Goal: Ask a question

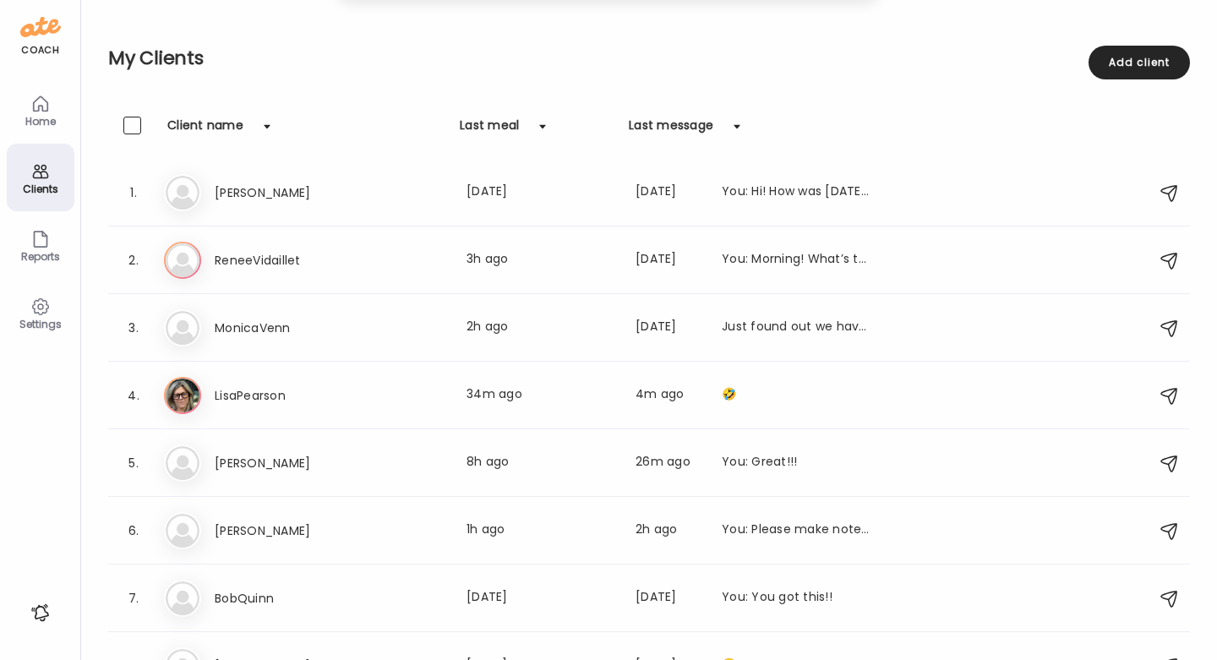
scroll to position [-1, 0]
click at [44, 108] on icon at bounding box center [40, 104] width 20 height 20
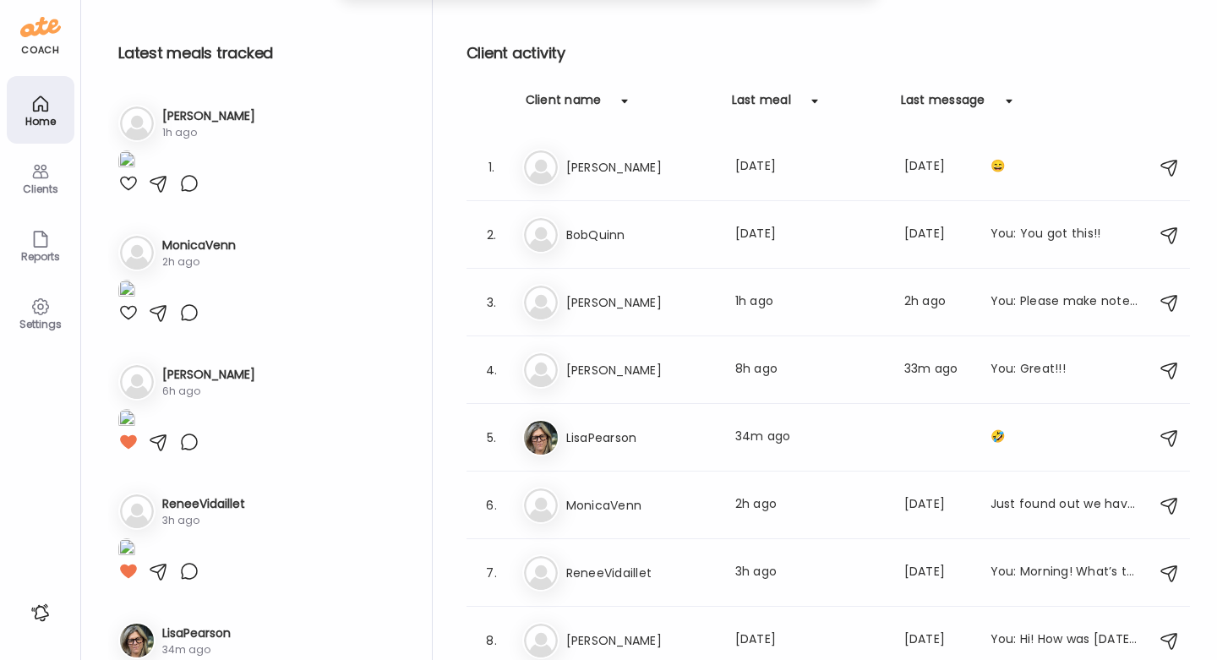
click at [52, 177] on div "Clients" at bounding box center [41, 178] width 68 height 68
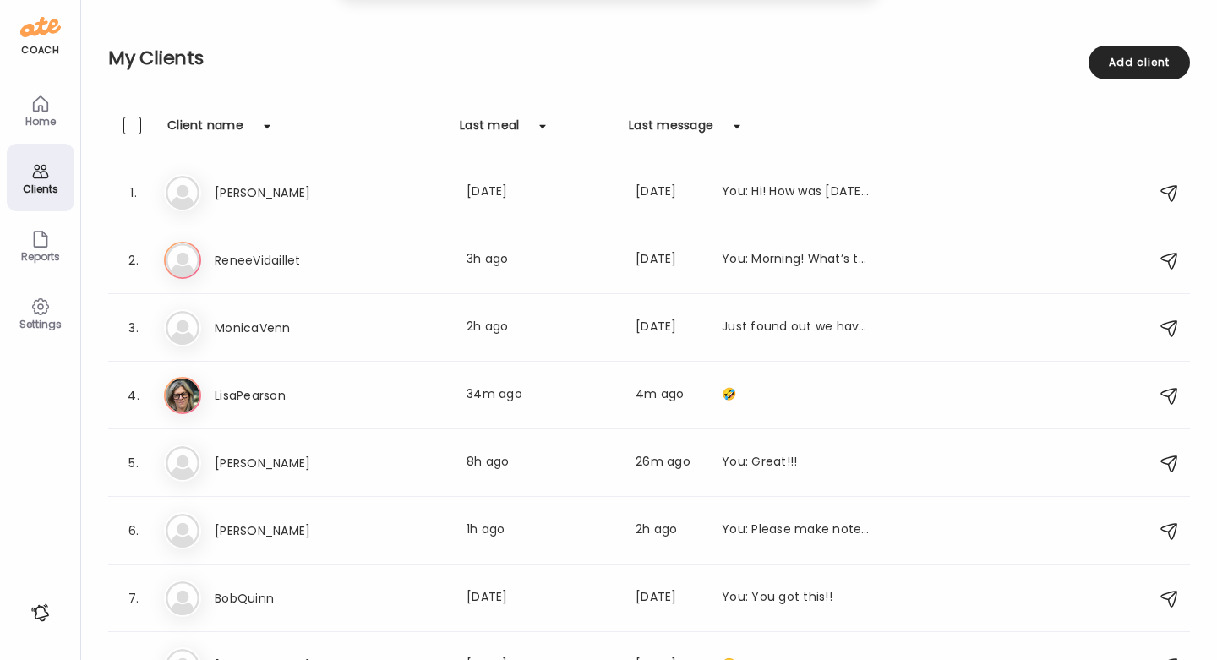
click at [30, 113] on icon at bounding box center [40, 104] width 20 height 20
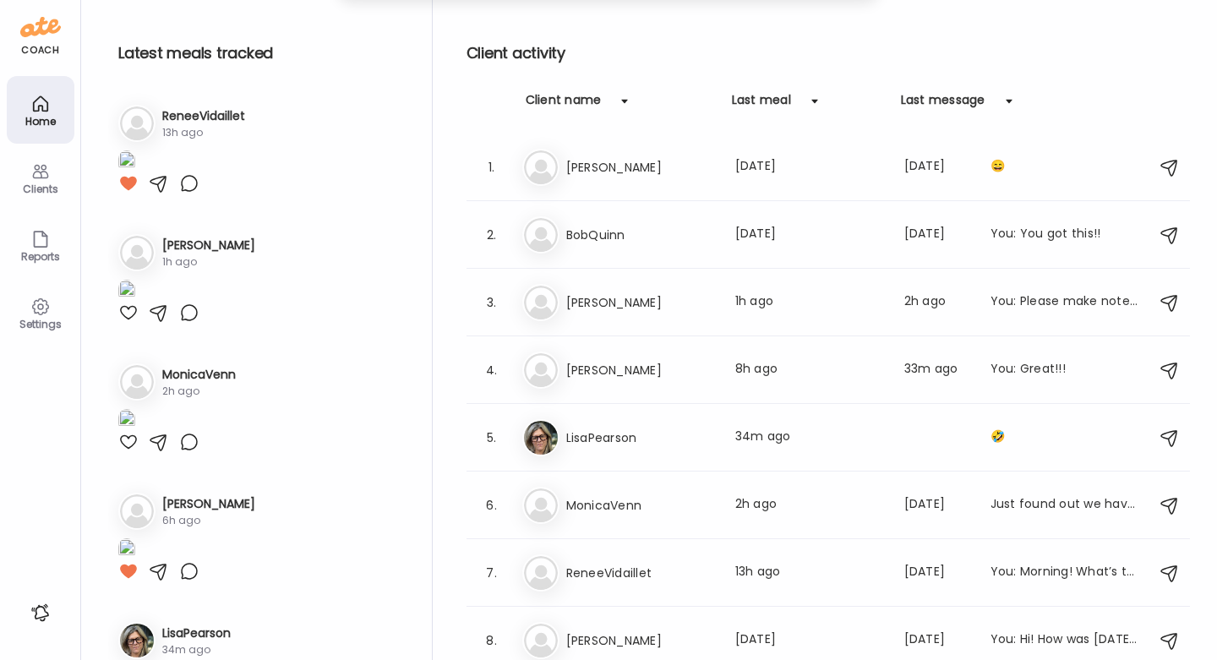
click at [36, 307] on icon at bounding box center [40, 307] width 20 height 20
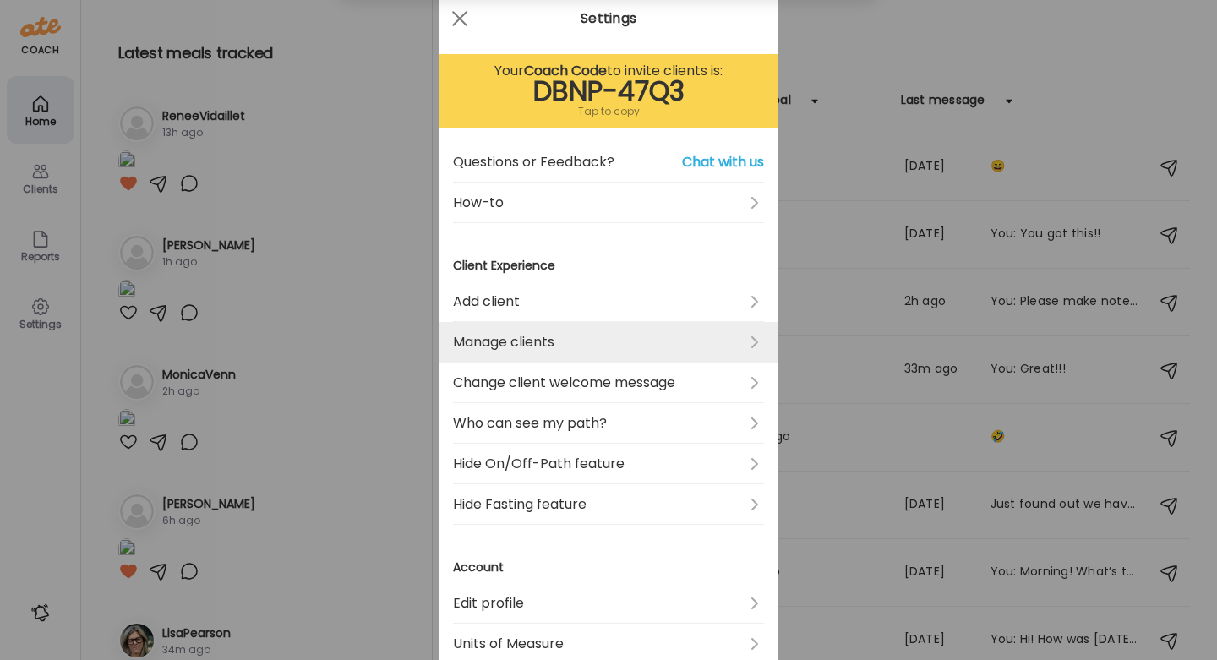
scroll to position [41, 0]
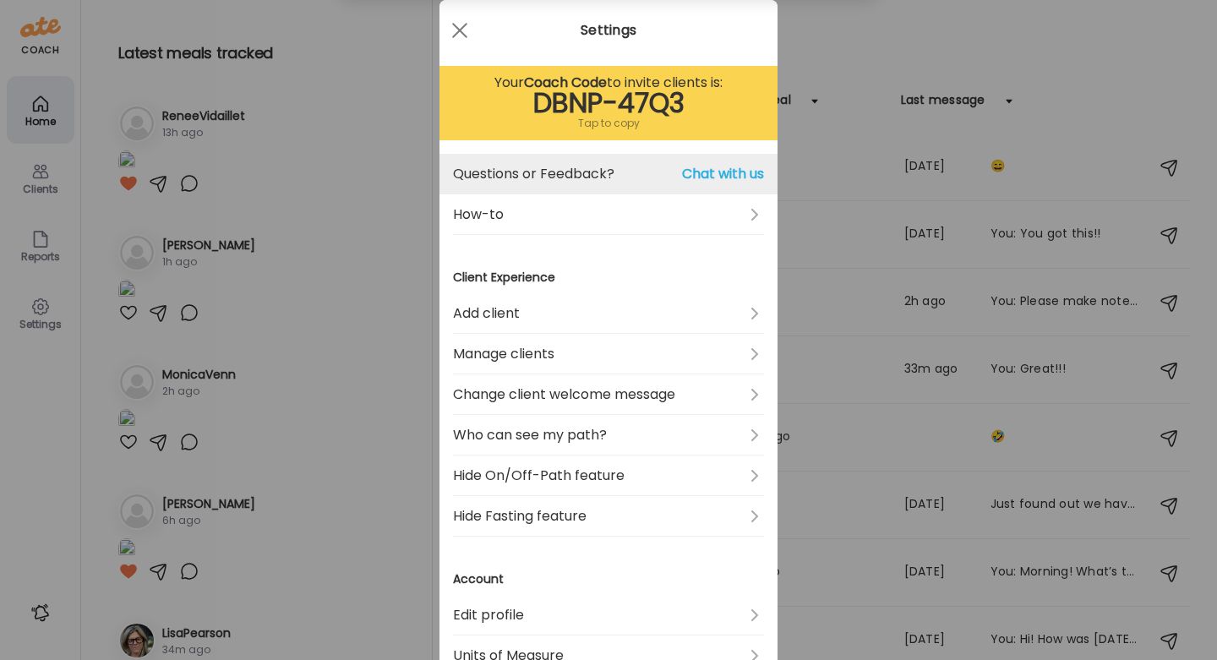
click at [712, 176] on span "Chat with us" at bounding box center [723, 174] width 82 height 20
click at [722, 172] on span "Chat with us" at bounding box center [723, 174] width 82 height 20
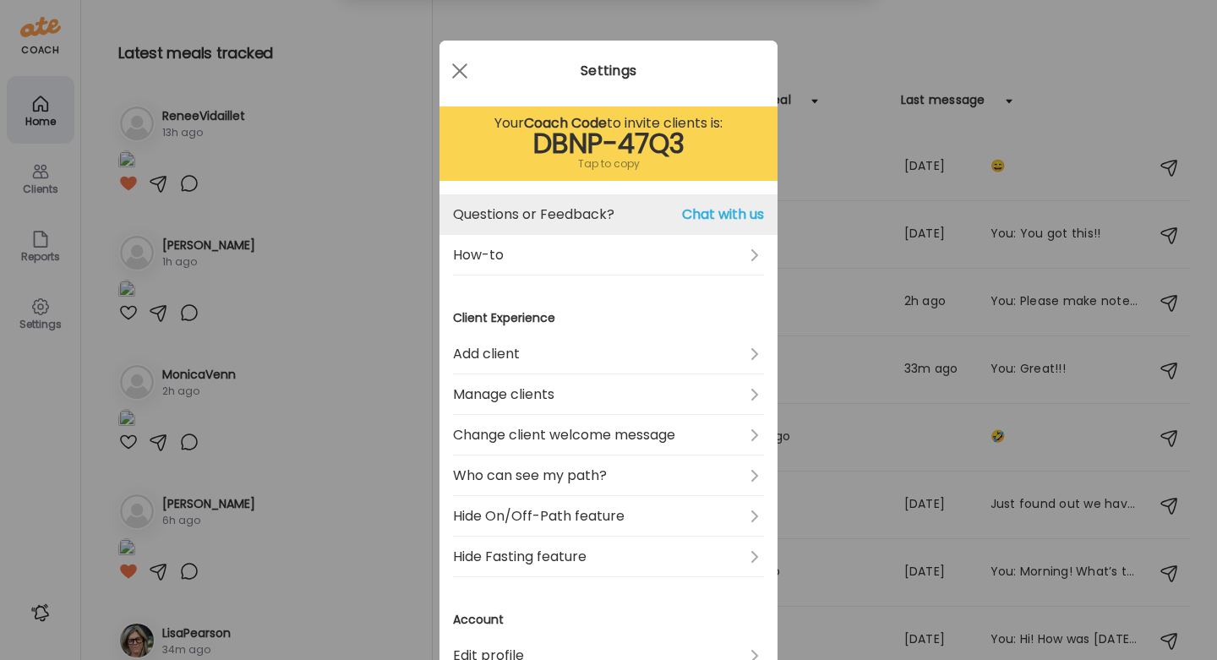
click at [714, 208] on span "Chat with us" at bounding box center [723, 215] width 82 height 20
click at [714, 212] on span "Chat with us" at bounding box center [723, 215] width 82 height 20
click at [695, 215] on span "Chat with us" at bounding box center [723, 215] width 82 height 20
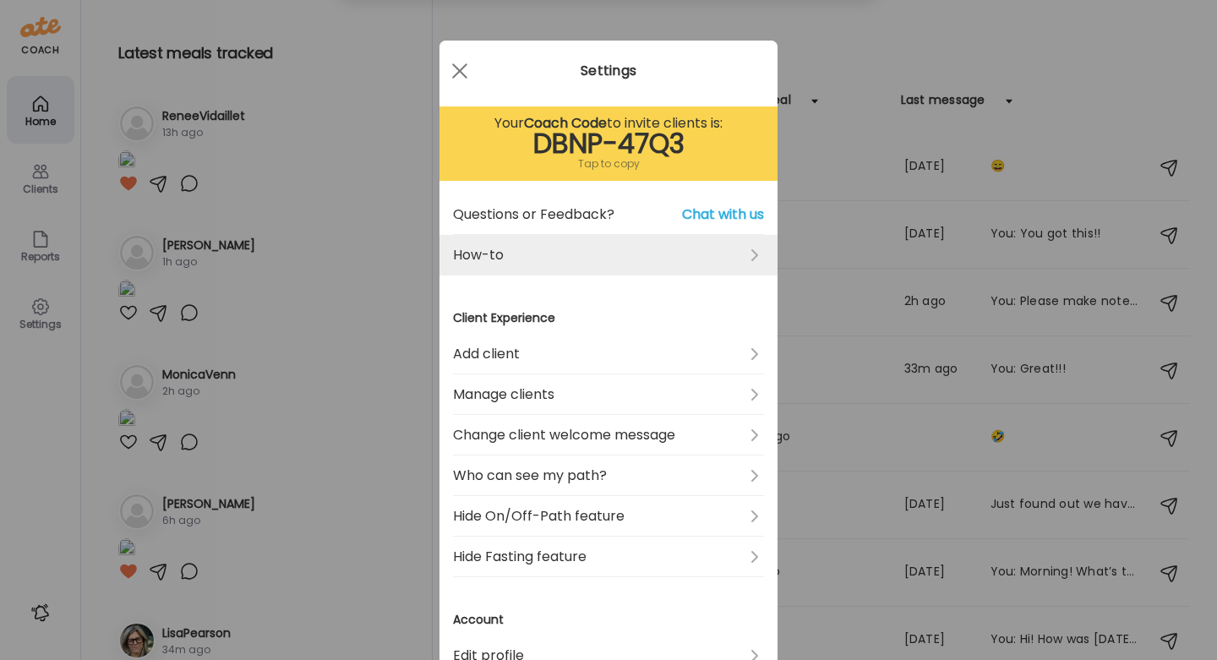
click at [764, 246] on div "How-to" at bounding box center [608, 255] width 338 height 41
click at [742, 255] on link "How-to" at bounding box center [608, 255] width 311 height 41
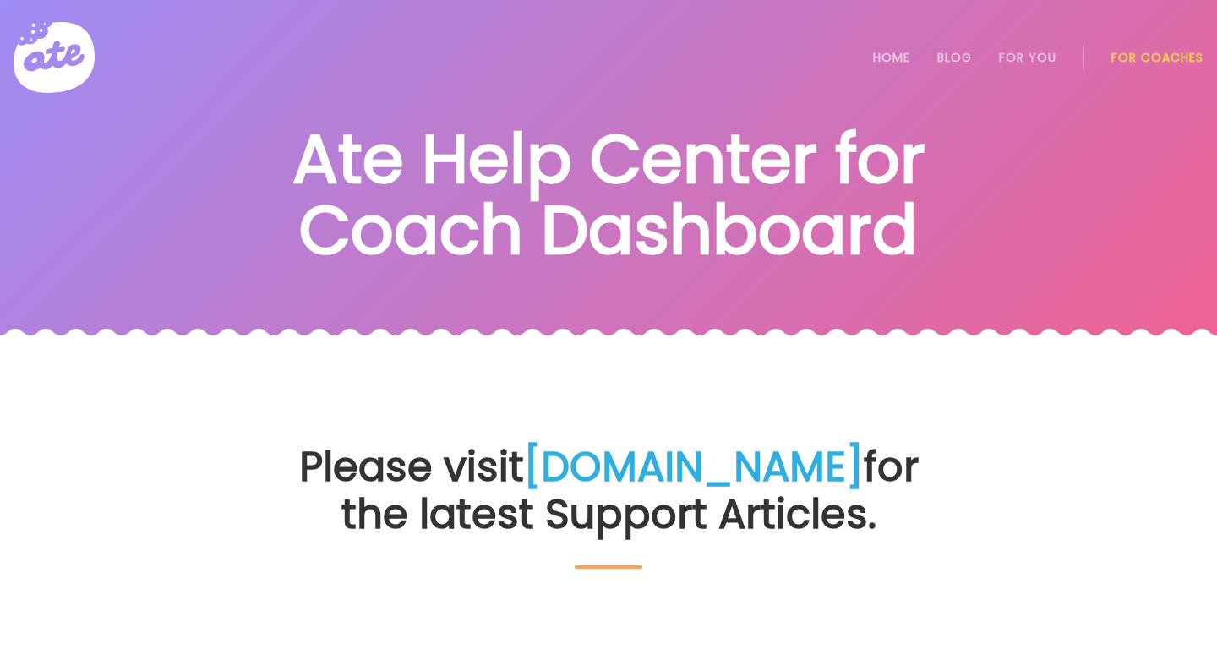
click at [1140, 57] on link "For Coaches" at bounding box center [1157, 58] width 92 height 14
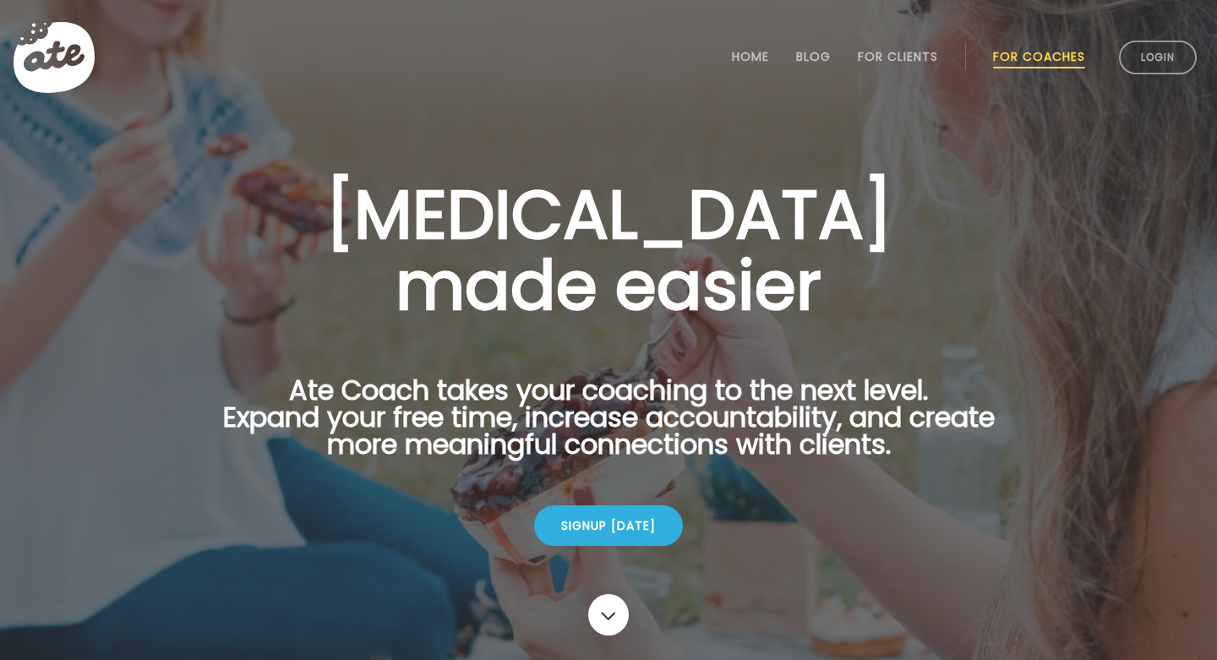
click at [1140, 57] on link "Login" at bounding box center [1158, 58] width 78 height 34
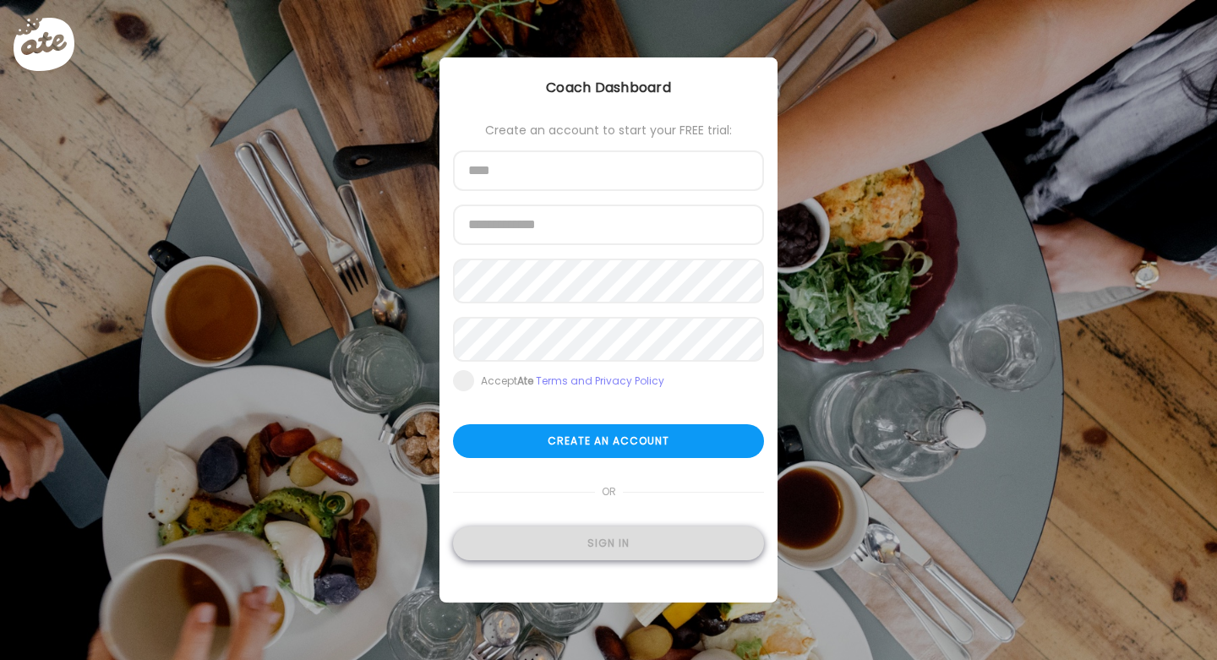
click at [576, 559] on div "Sign in" at bounding box center [608, 543] width 311 height 34
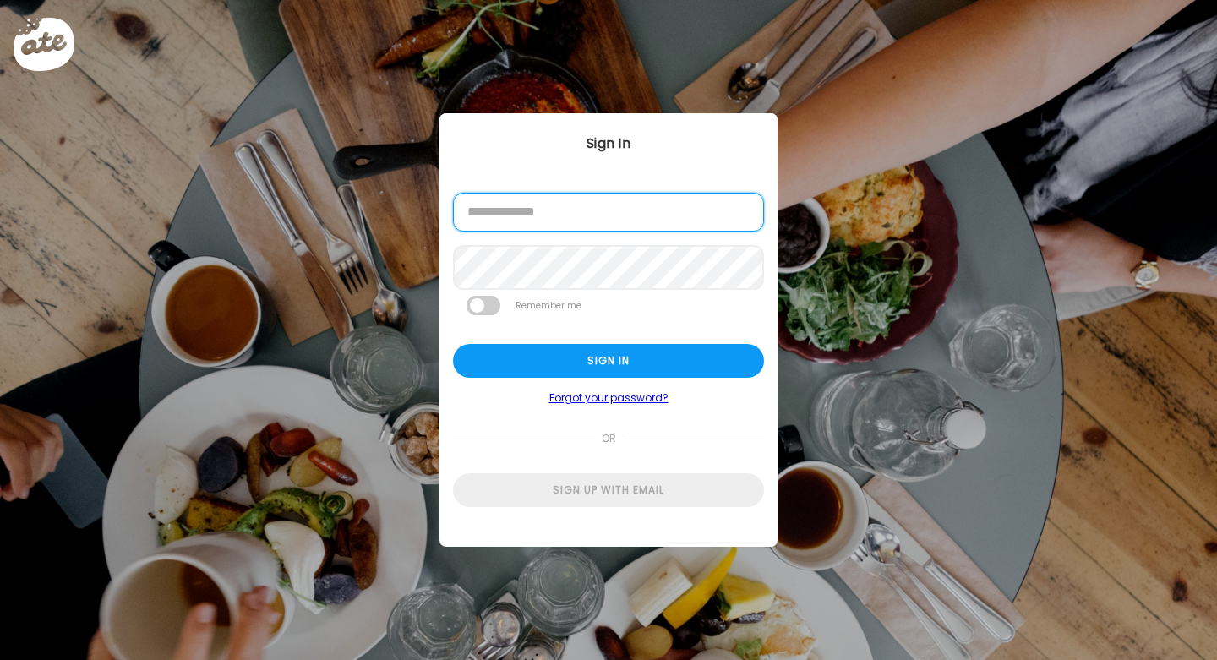
type input "**********"
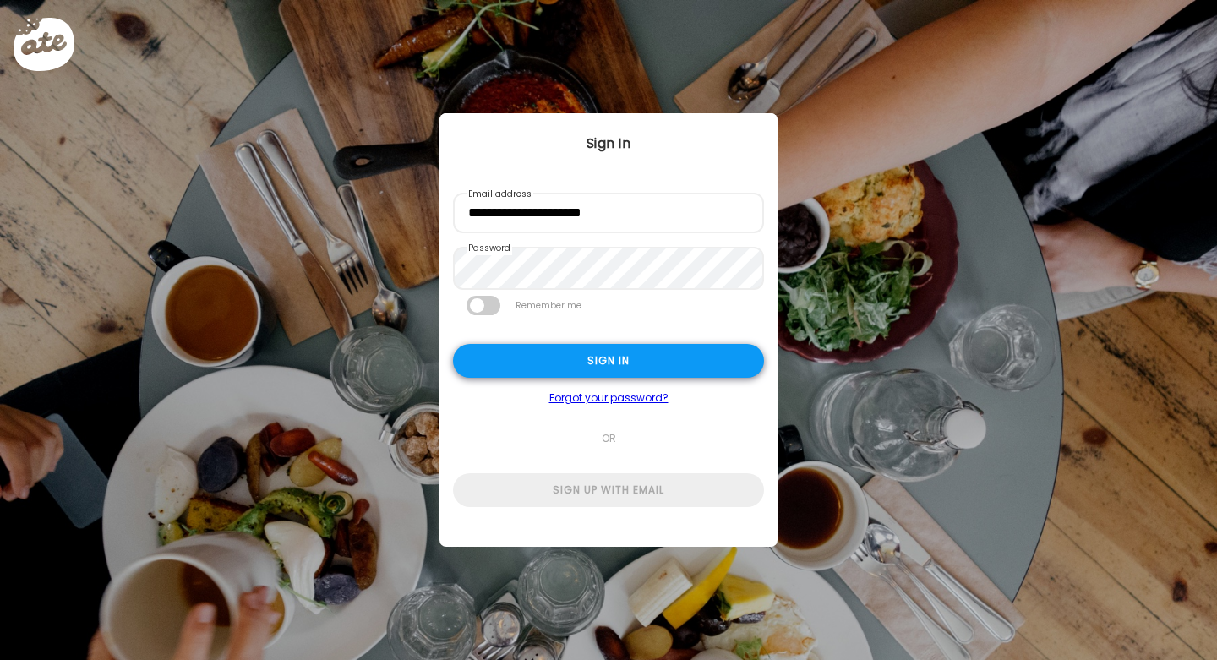
click at [542, 358] on div "Sign in" at bounding box center [608, 361] width 311 height 34
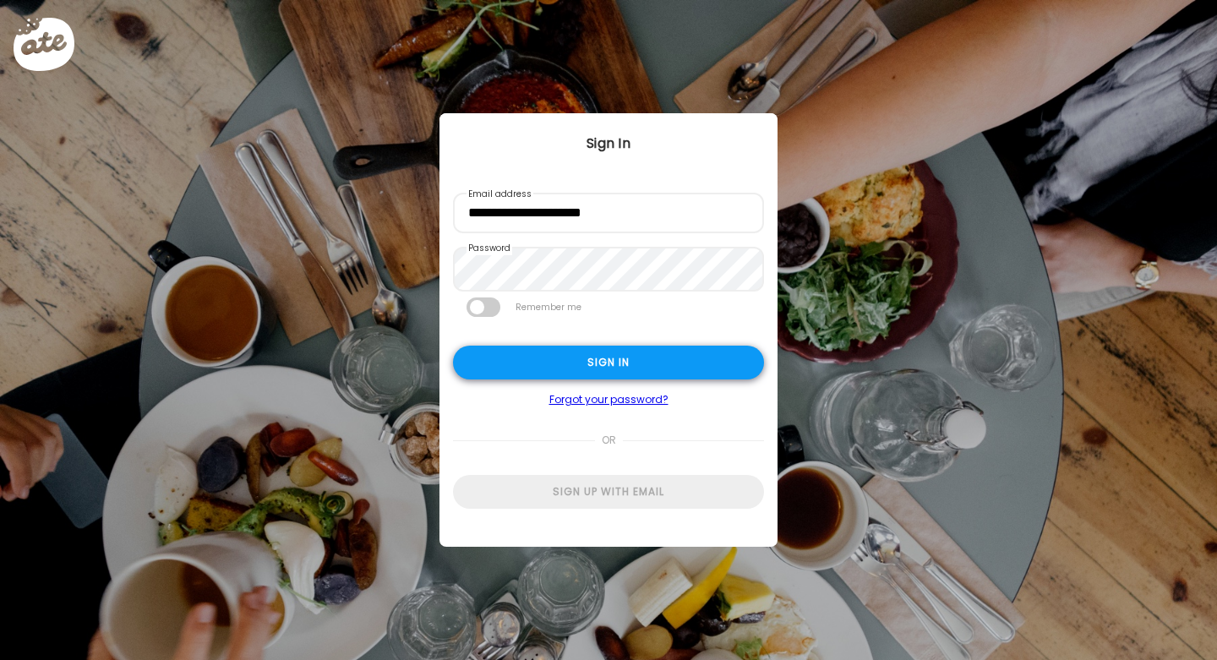
type input "**********"
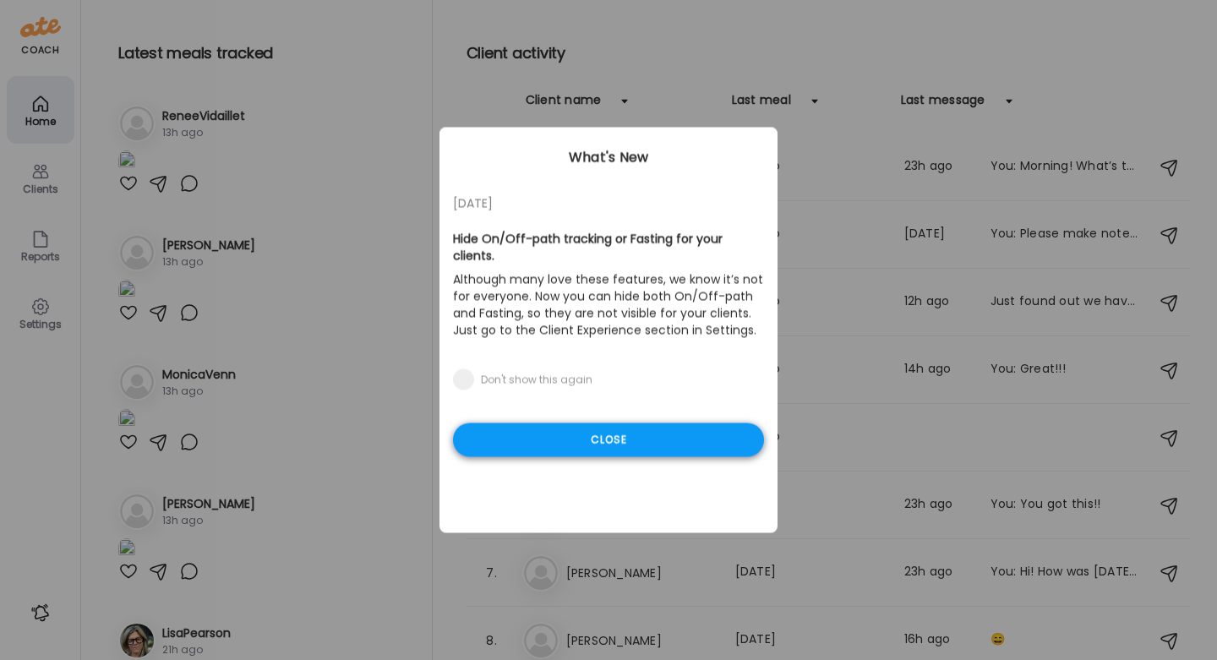
click at [555, 443] on div "Close" at bounding box center [608, 440] width 311 height 34
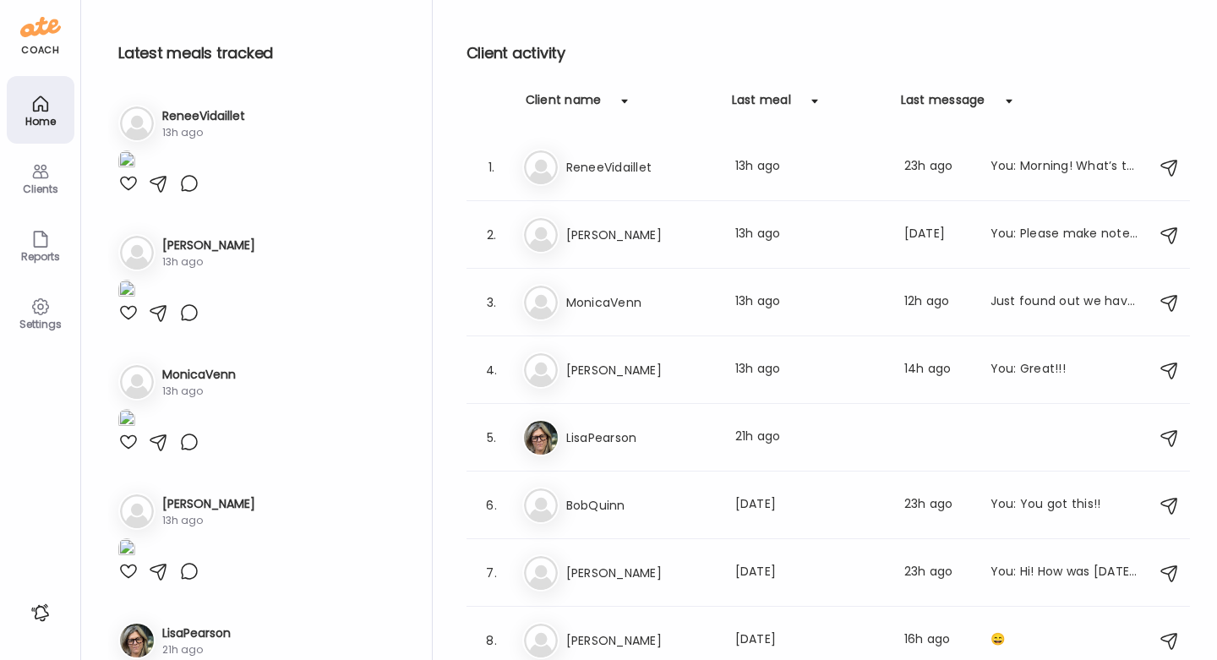
click at [39, 321] on div "Settings" at bounding box center [40, 324] width 61 height 11
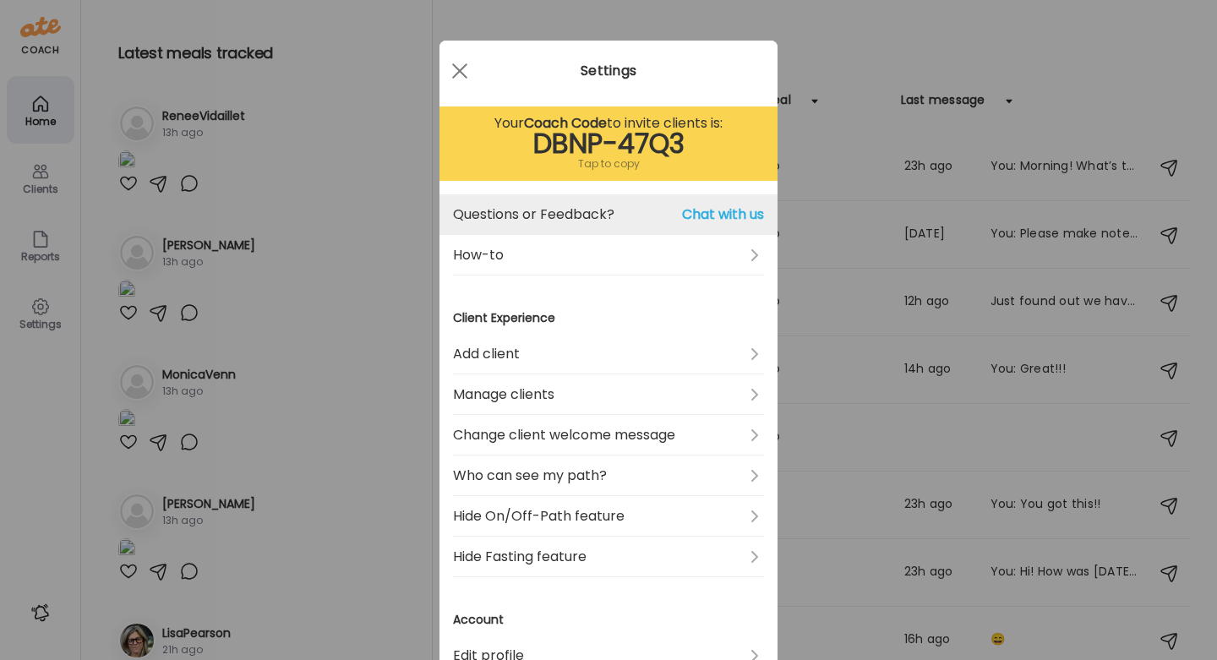
click at [694, 215] on span "Chat with us" at bounding box center [723, 215] width 82 height 20
click at [707, 220] on span "Chat with us" at bounding box center [723, 215] width 82 height 20
click at [720, 208] on span "Chat with us" at bounding box center [723, 215] width 82 height 20
click at [523, 197] on link "Questions or Feedback? Chat with us" at bounding box center [608, 214] width 311 height 41
click at [716, 207] on span "Chat with us" at bounding box center [723, 215] width 82 height 20
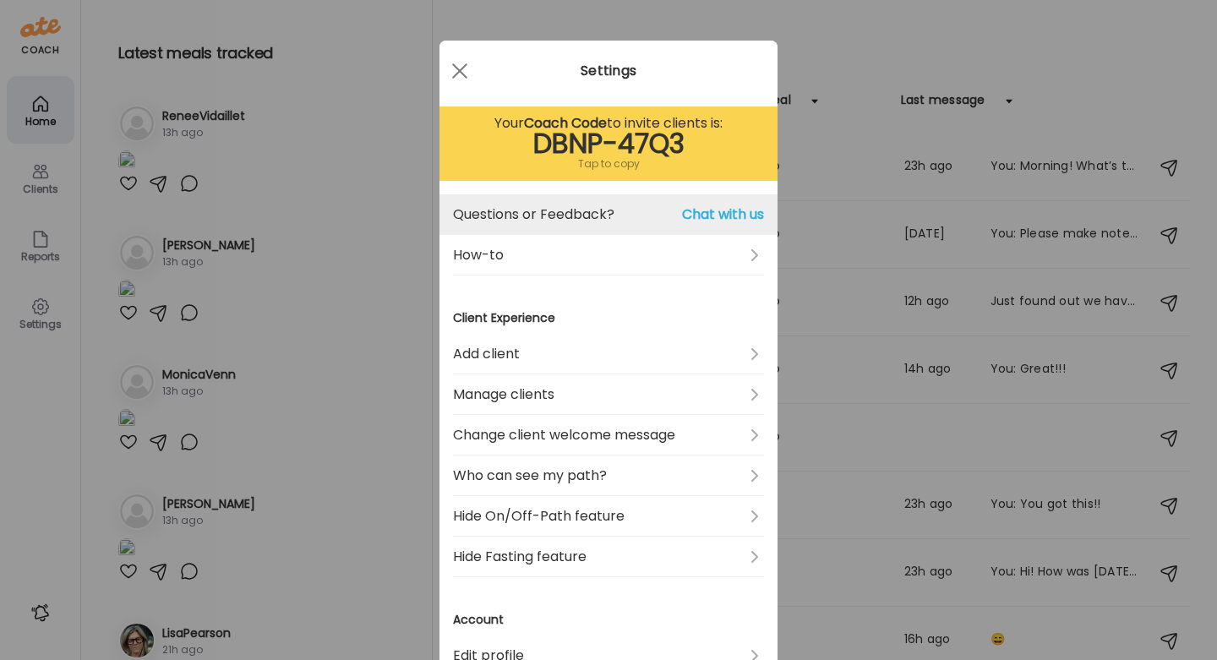
click at [716, 207] on span "Chat with us" at bounding box center [723, 215] width 82 height 20
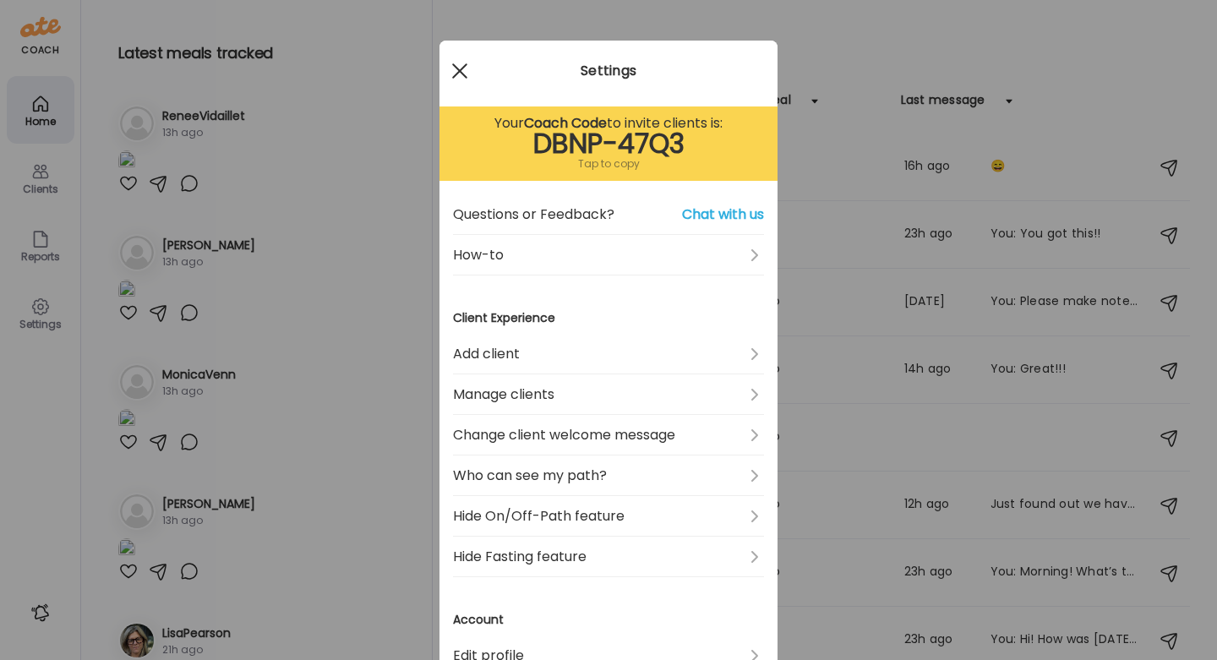
click at [469, 68] on div at bounding box center [460, 71] width 34 height 34
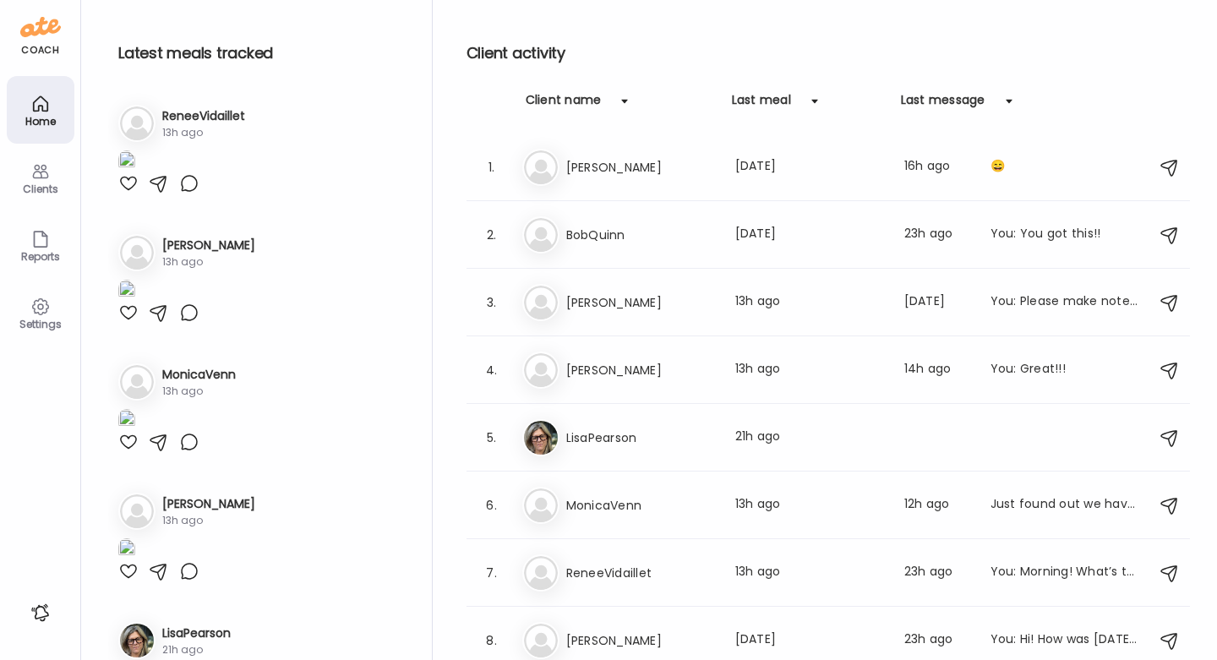
click at [43, 190] on div "Clients" at bounding box center [40, 188] width 61 height 11
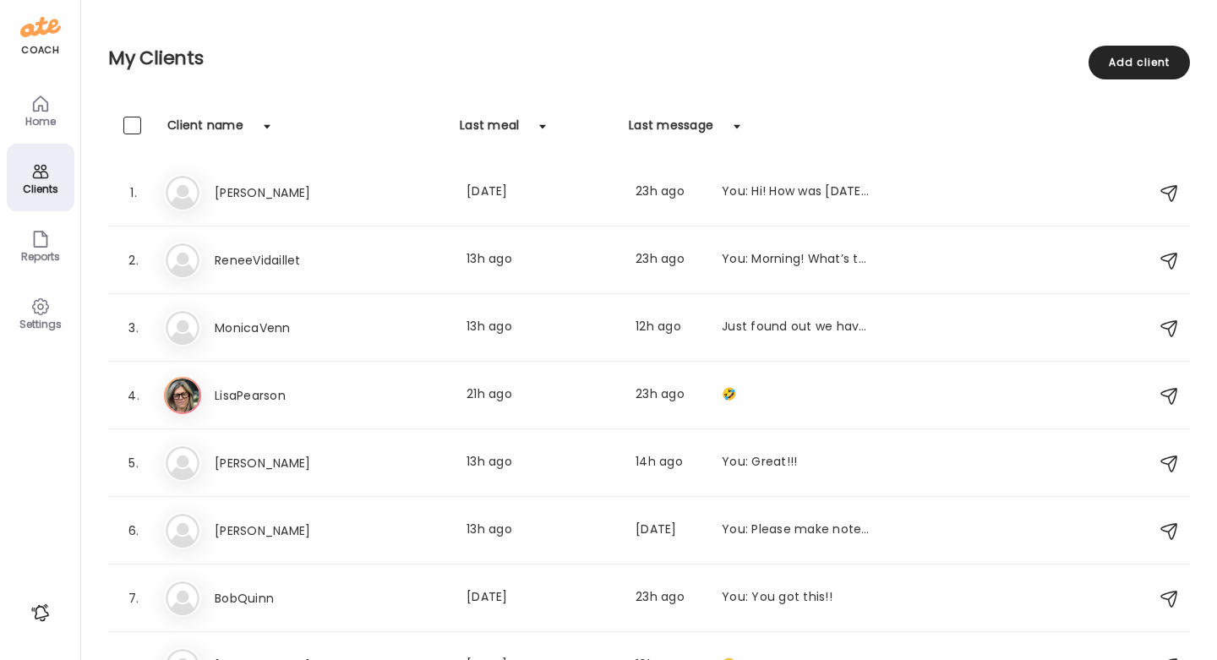
click at [45, 116] on div "Home" at bounding box center [40, 121] width 61 height 11
